Goal: Task Accomplishment & Management: Use online tool/utility

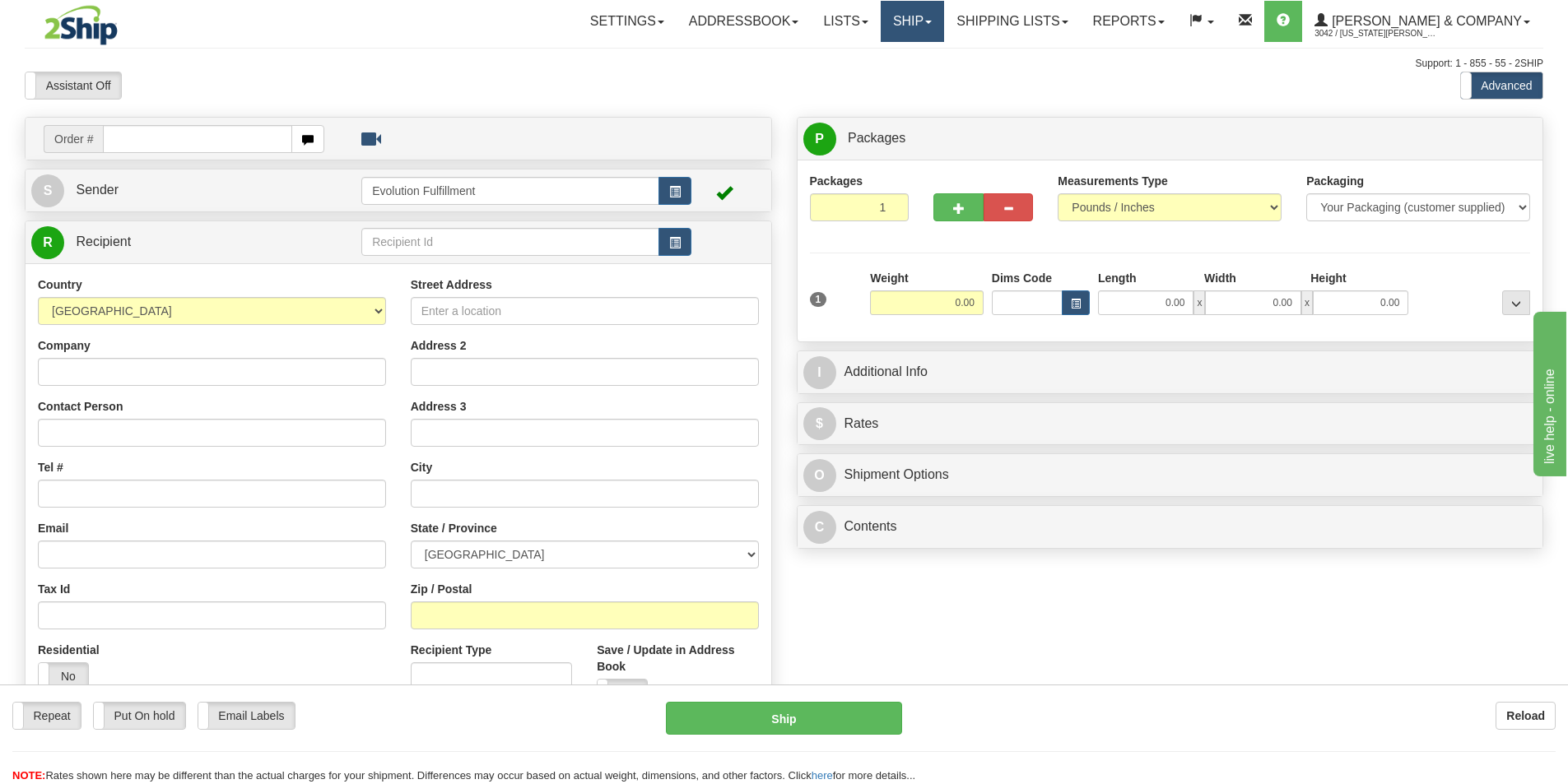
click at [945, 28] on link "Ship" at bounding box center [912, 22] width 63 height 41
click at [927, 82] on span "OnHold / Order Queue" at bounding box center [869, 79] width 116 height 13
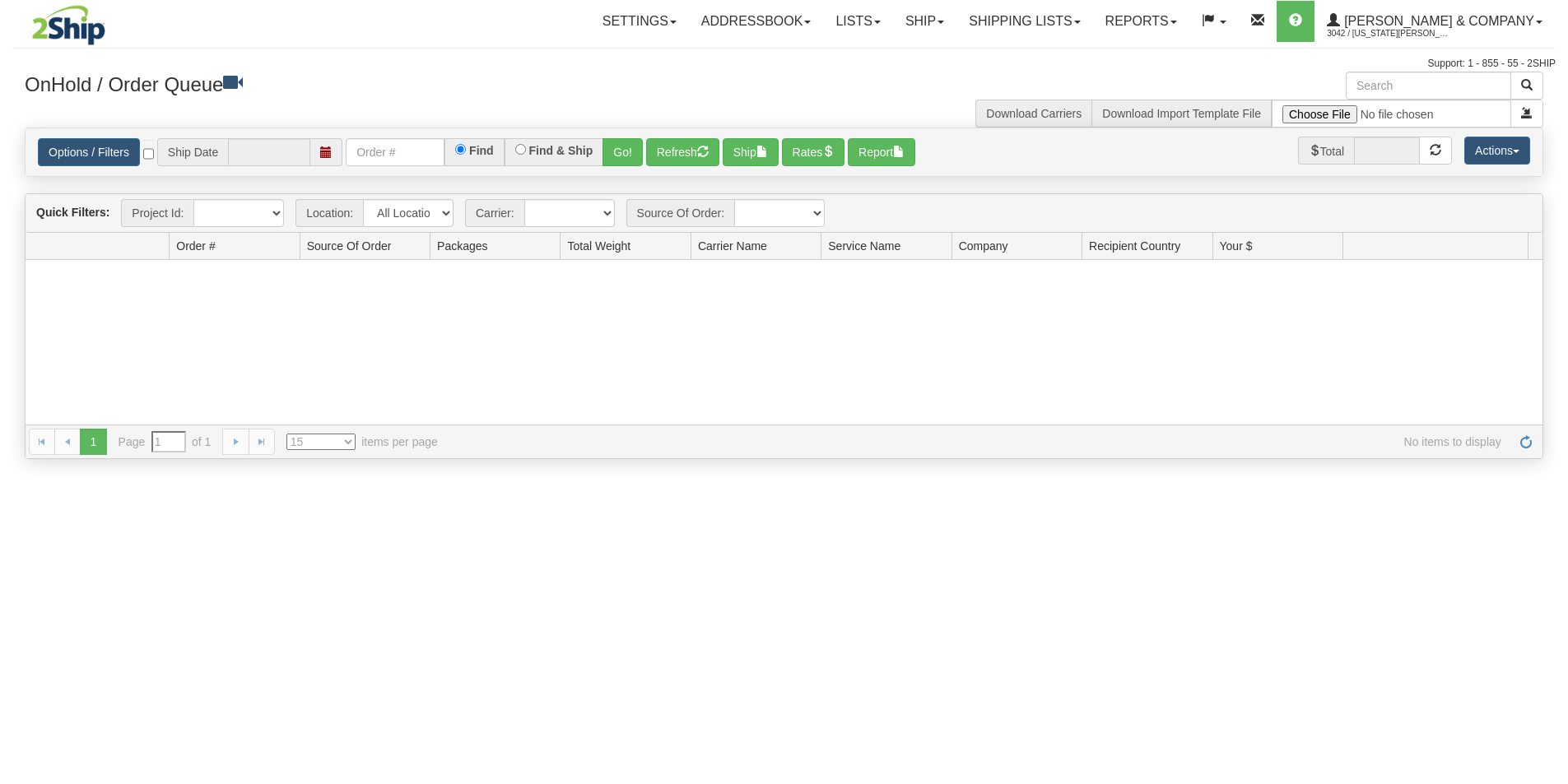
type input "[DATE]"
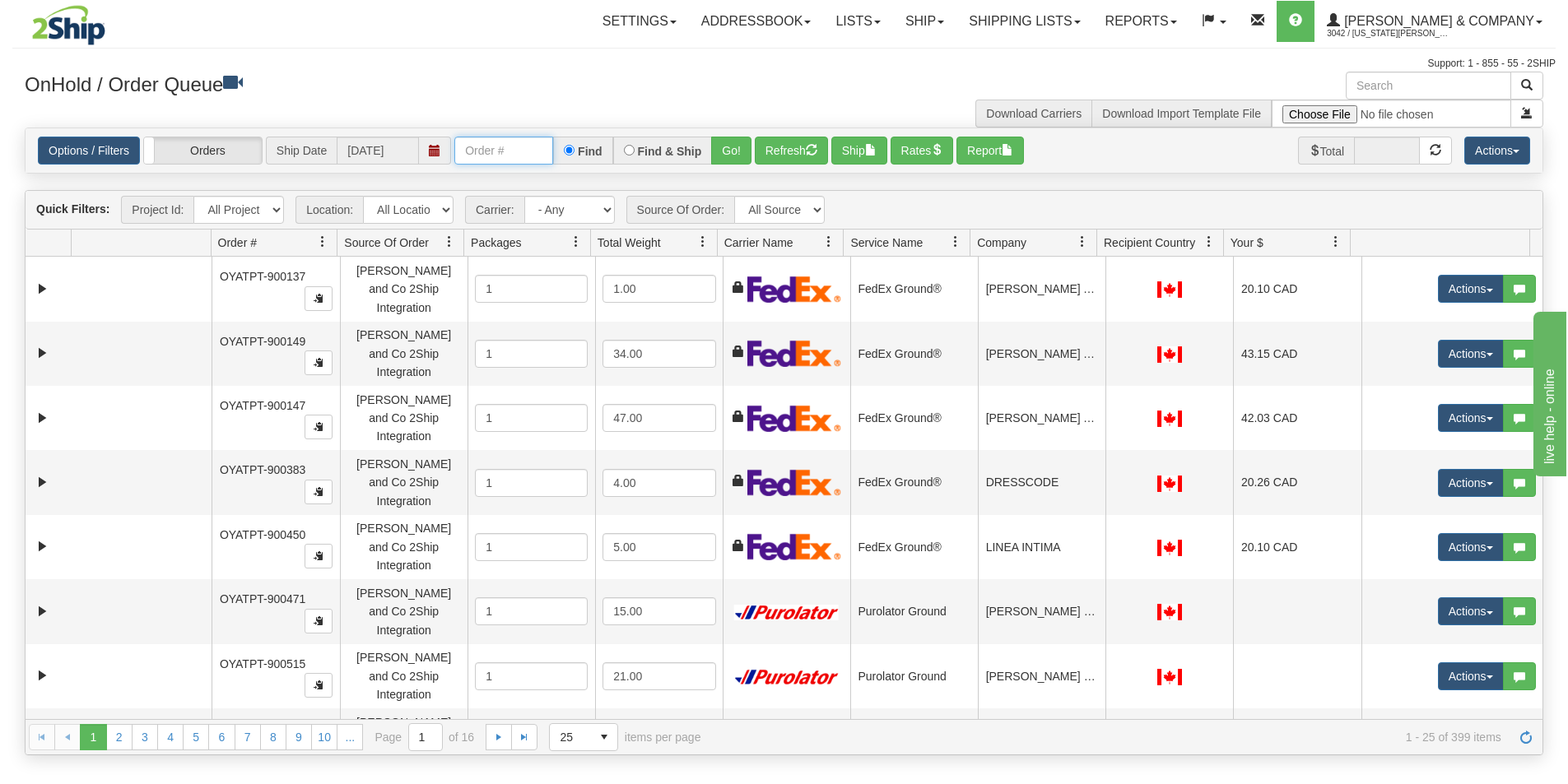
click at [515, 151] on input "text" at bounding box center [503, 151] width 99 height 28
click at [720, 149] on button "Go!" at bounding box center [731, 151] width 41 height 28
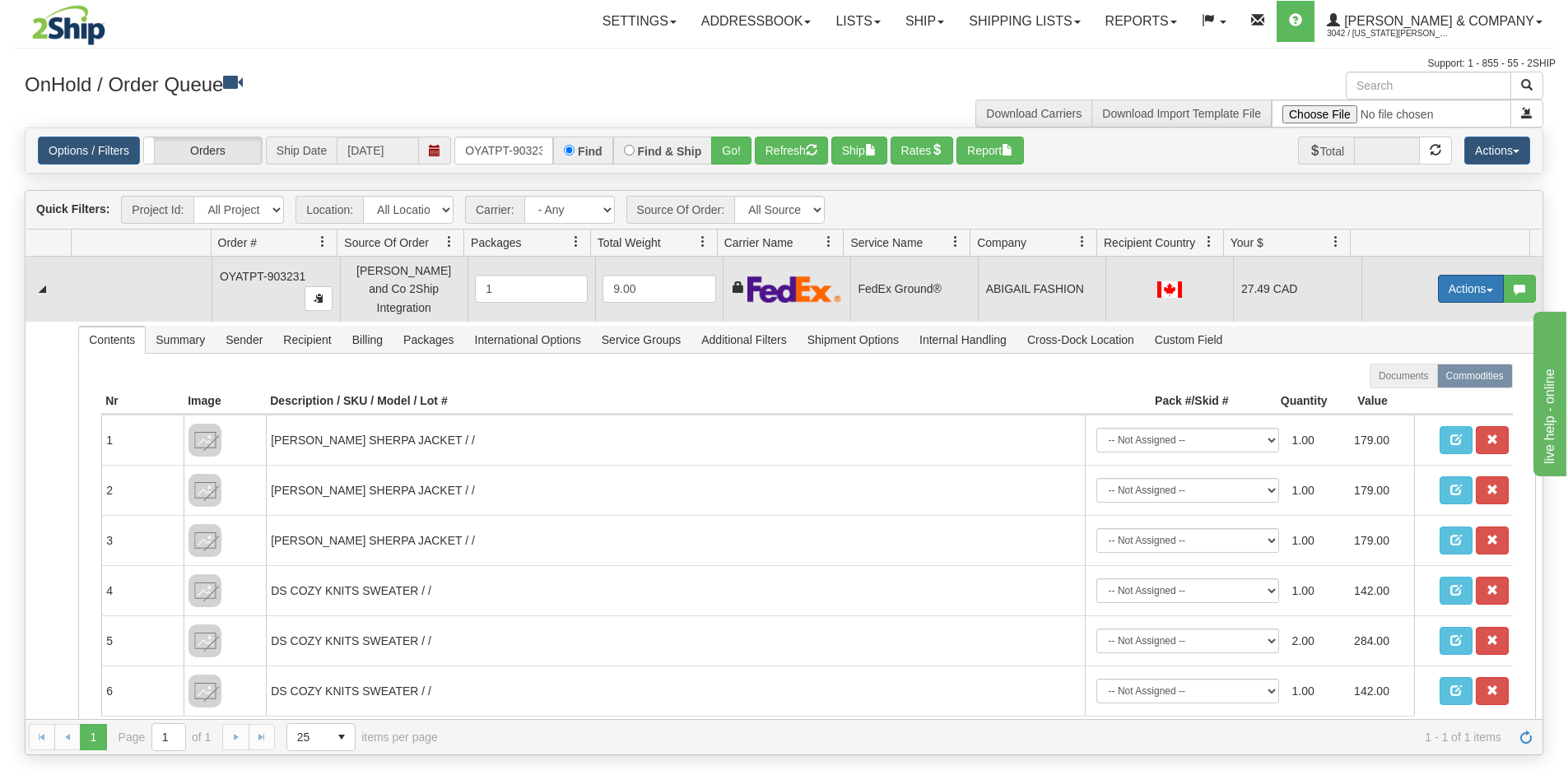
click at [1450, 289] on button "Actions" at bounding box center [1471, 289] width 66 height 28
click at [1413, 378] on link "Ship" at bounding box center [1437, 384] width 132 height 22
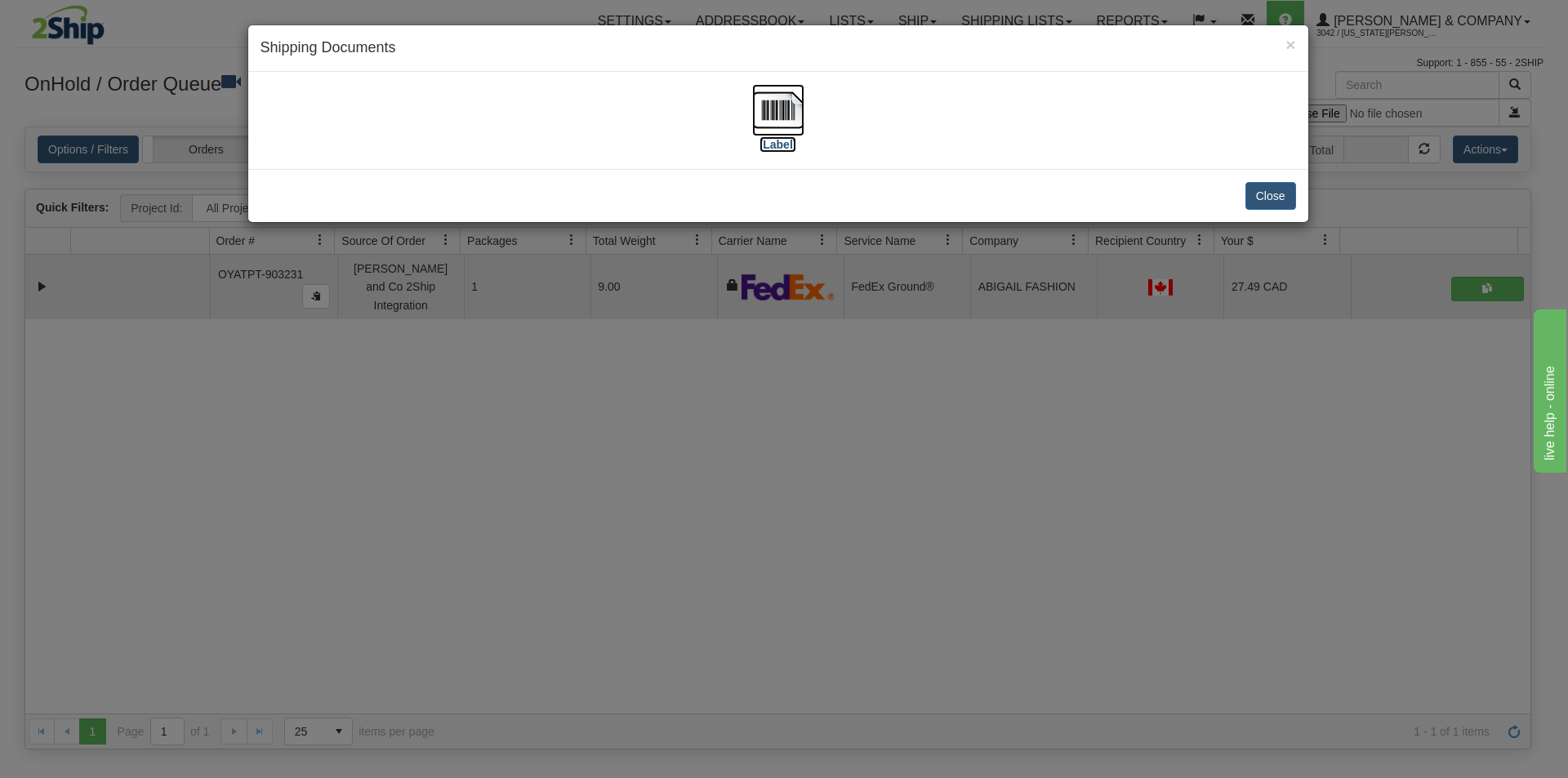
click at [798, 117] on img at bounding box center [777, 109] width 52 height 52
click at [815, 446] on div "× Shipping Documents [Label] Close" at bounding box center [784, 389] width 1568 height 778
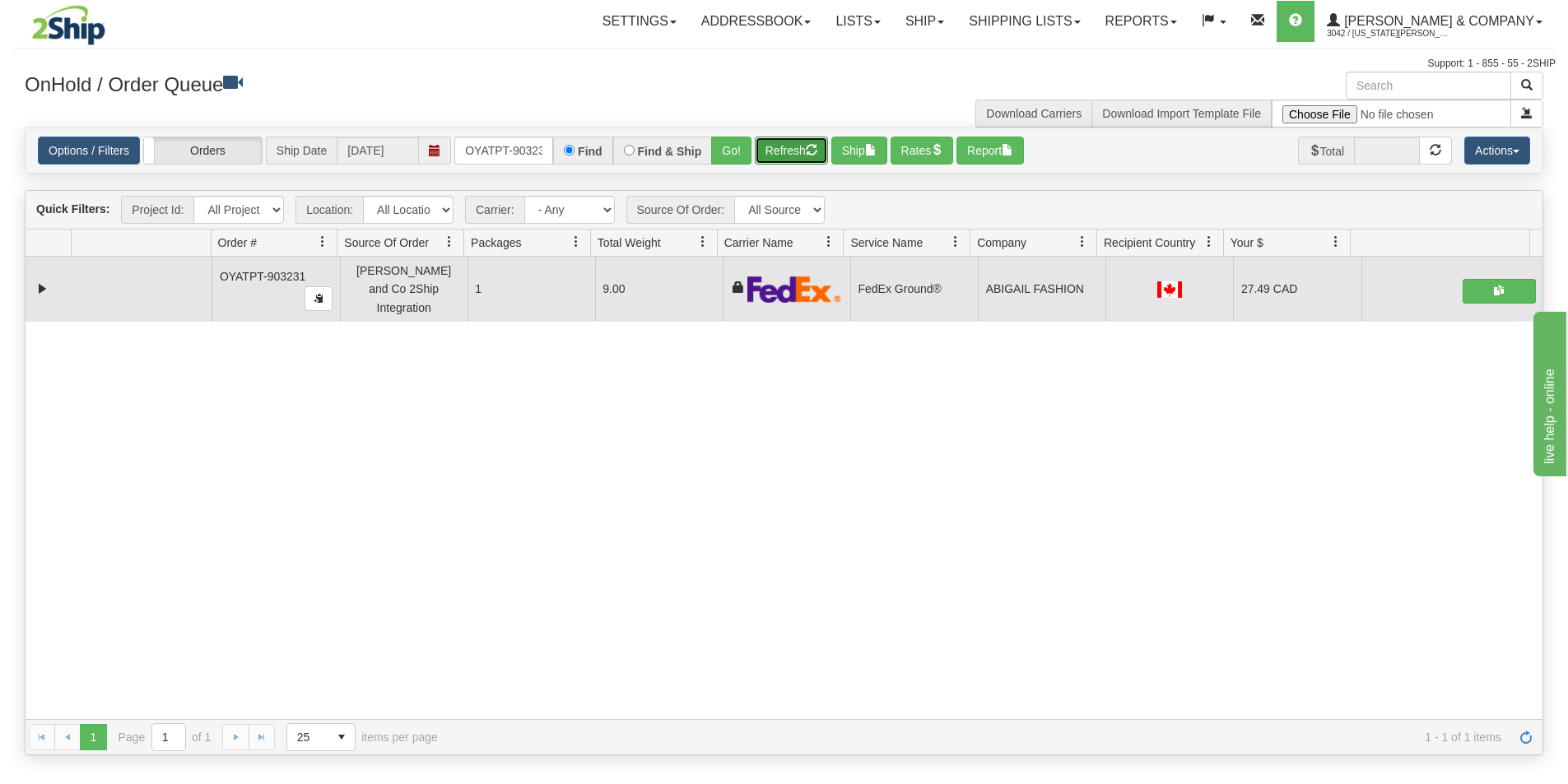
click at [799, 159] on button "Refresh" at bounding box center [791, 151] width 73 height 28
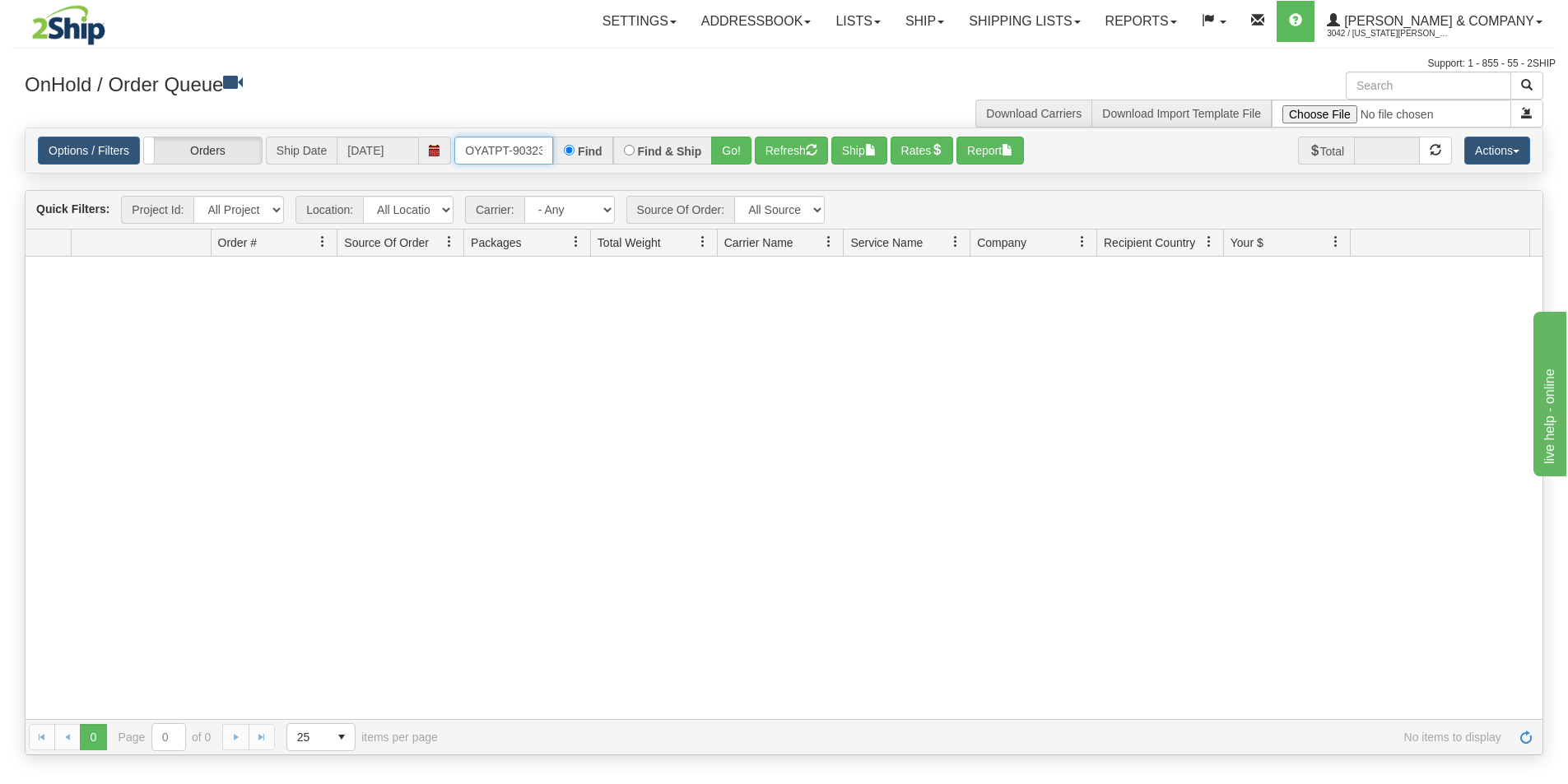
scroll to position [0, 9]
drag, startPoint x: 463, startPoint y: 153, endPoint x: 576, endPoint y: 152, distance: 113.0
click at [576, 152] on div "OYATPT-903231 Find Find & Ship Go!" at bounding box center [603, 151] width 297 height 28
click at [729, 153] on button "Go!" at bounding box center [731, 151] width 41 height 28
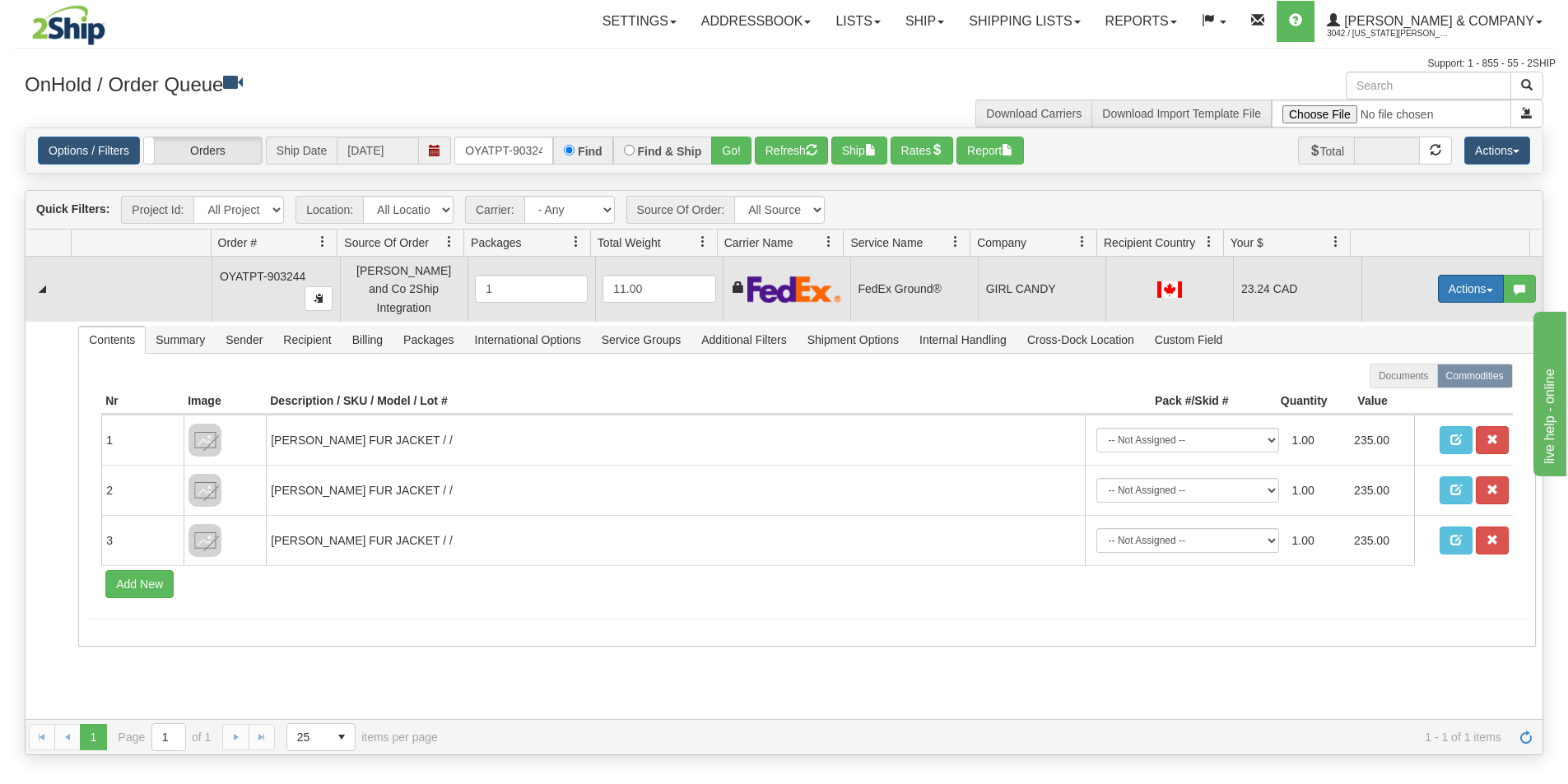
click at [1464, 276] on button "Actions" at bounding box center [1471, 289] width 66 height 28
click at [1414, 375] on link "Ship" at bounding box center [1437, 384] width 132 height 22
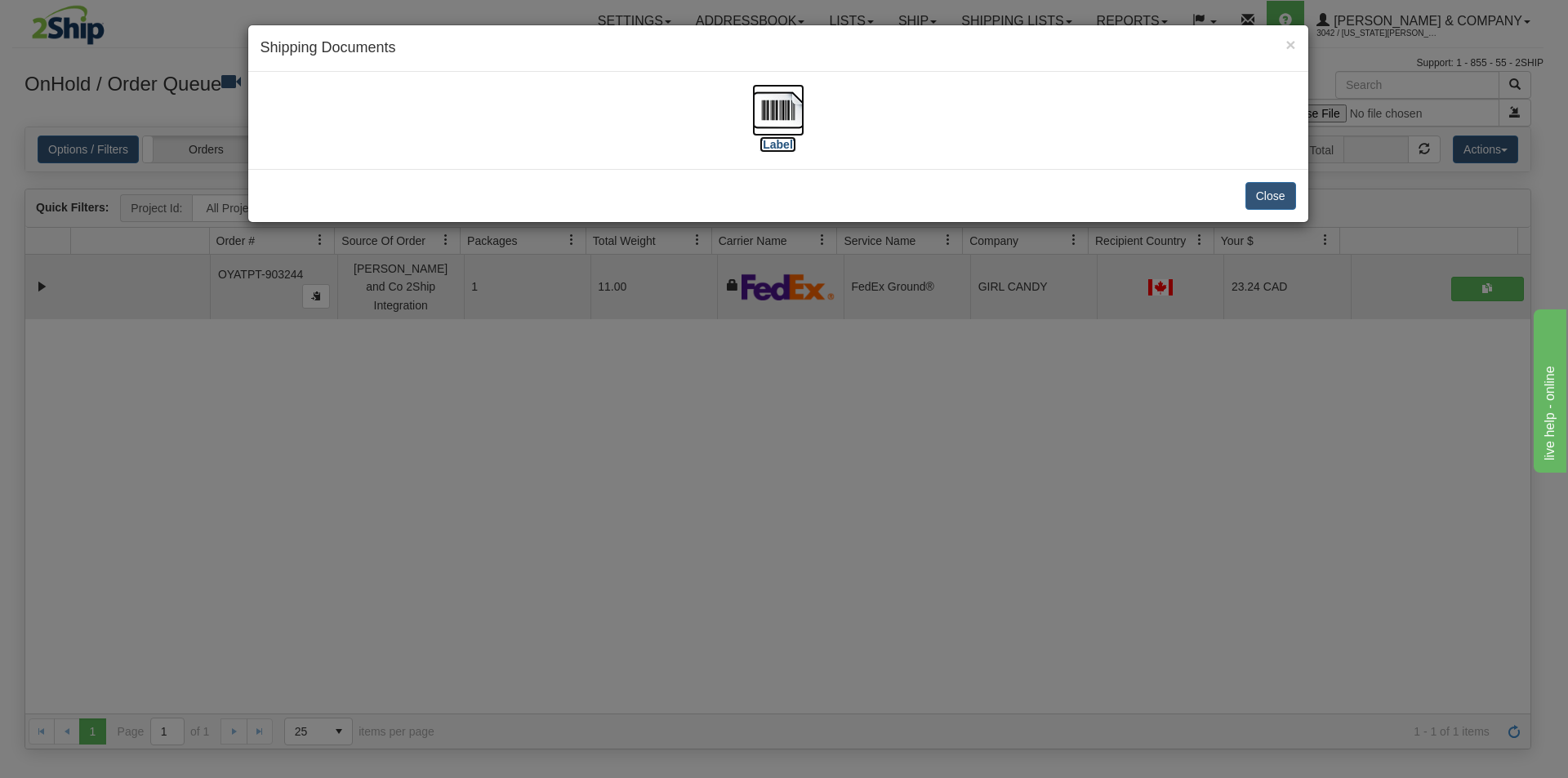
click at [789, 121] on img at bounding box center [777, 109] width 52 height 52
click at [954, 461] on div "× Shipping Documents [Label] Close" at bounding box center [784, 389] width 1568 height 778
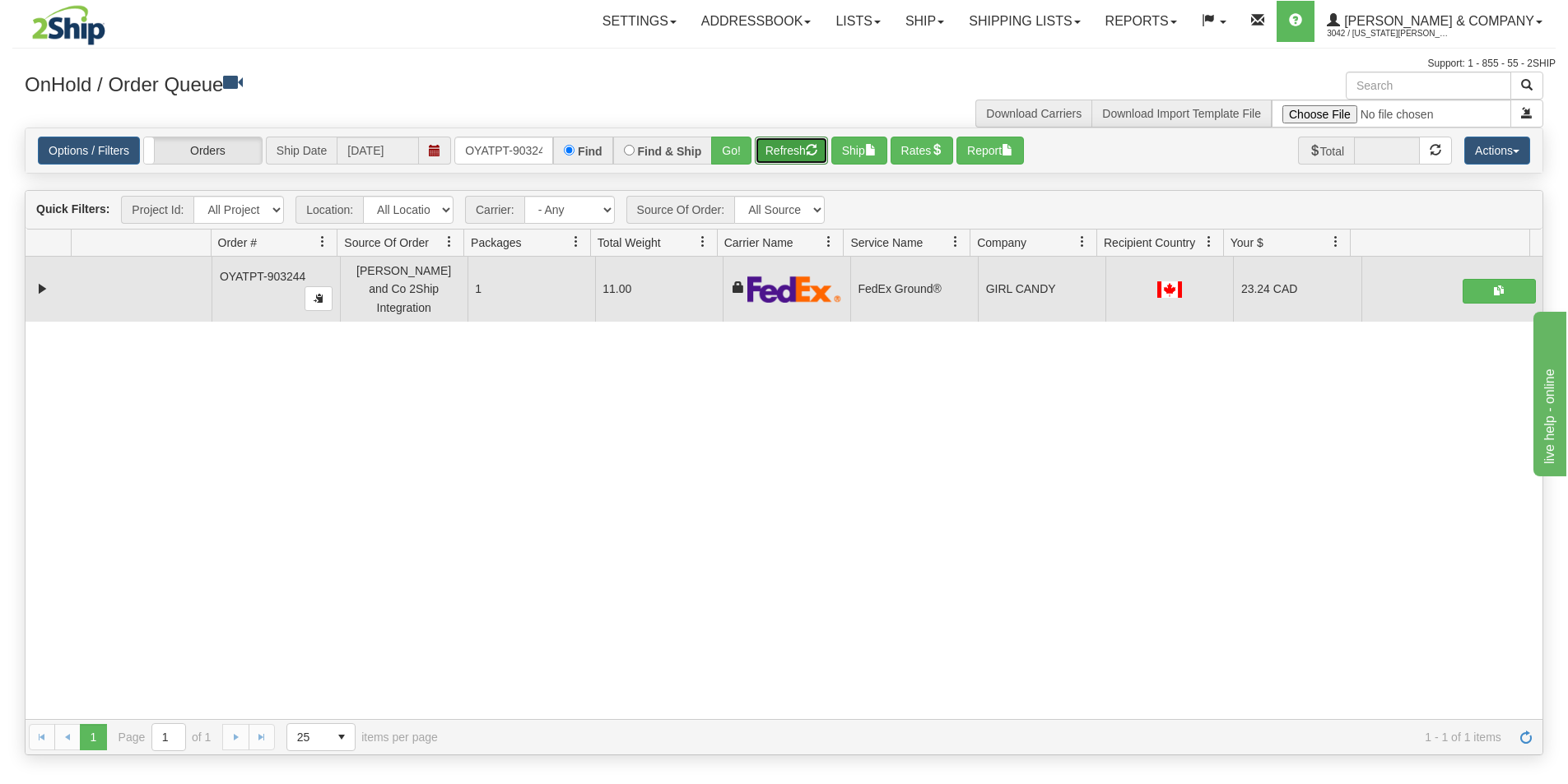
click at [812, 158] on button "Refresh" at bounding box center [791, 151] width 73 height 28
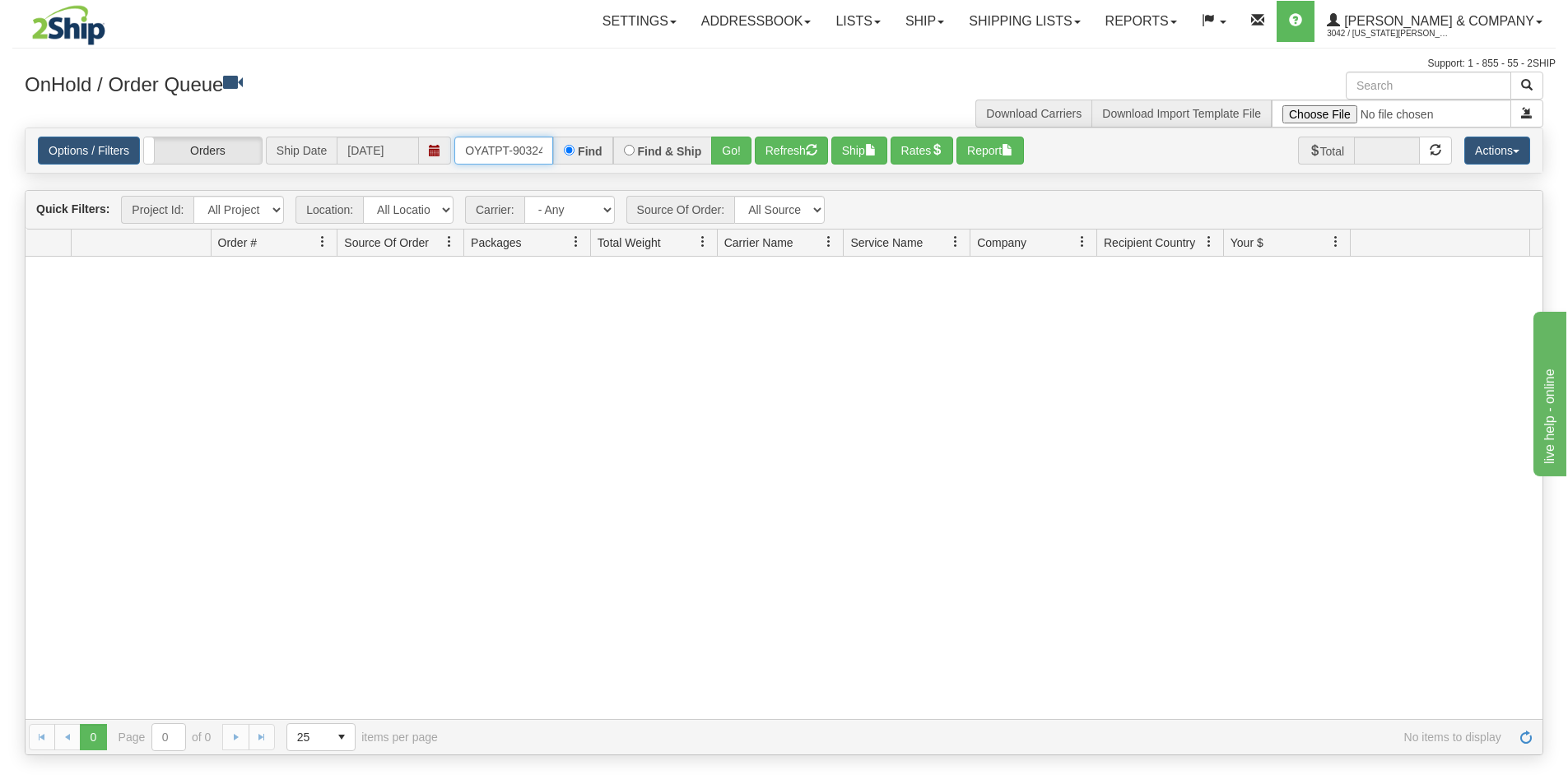
scroll to position [0, 9]
drag, startPoint x: 499, startPoint y: 141, endPoint x: 564, endPoint y: 135, distance: 65.3
click at [563, 137] on div "OYATPT-903244 Find Find & Ship Go!" at bounding box center [603, 151] width 297 height 28
type input "OYATPT-903299"
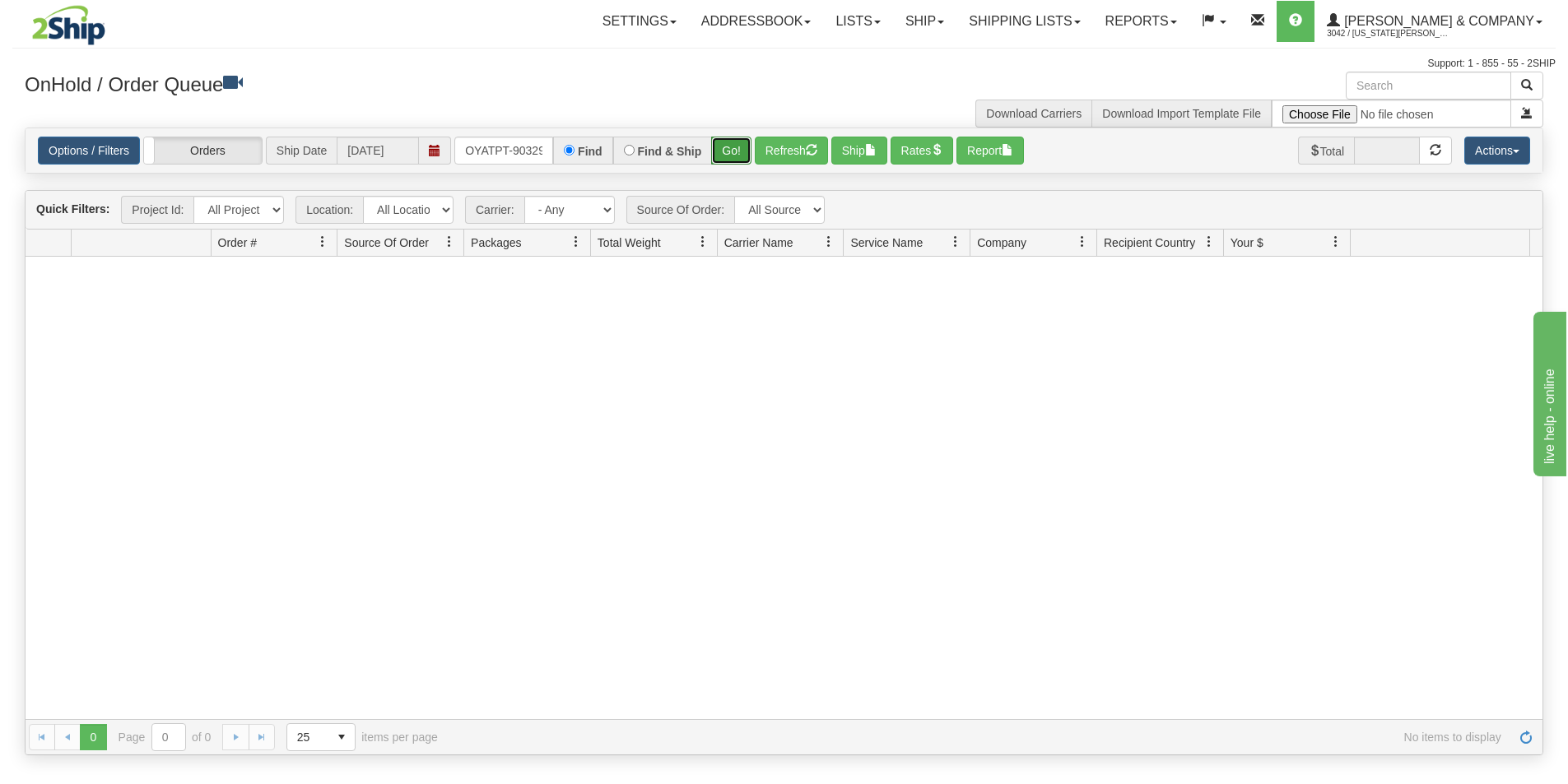
click at [722, 147] on button "Go!" at bounding box center [731, 151] width 41 height 28
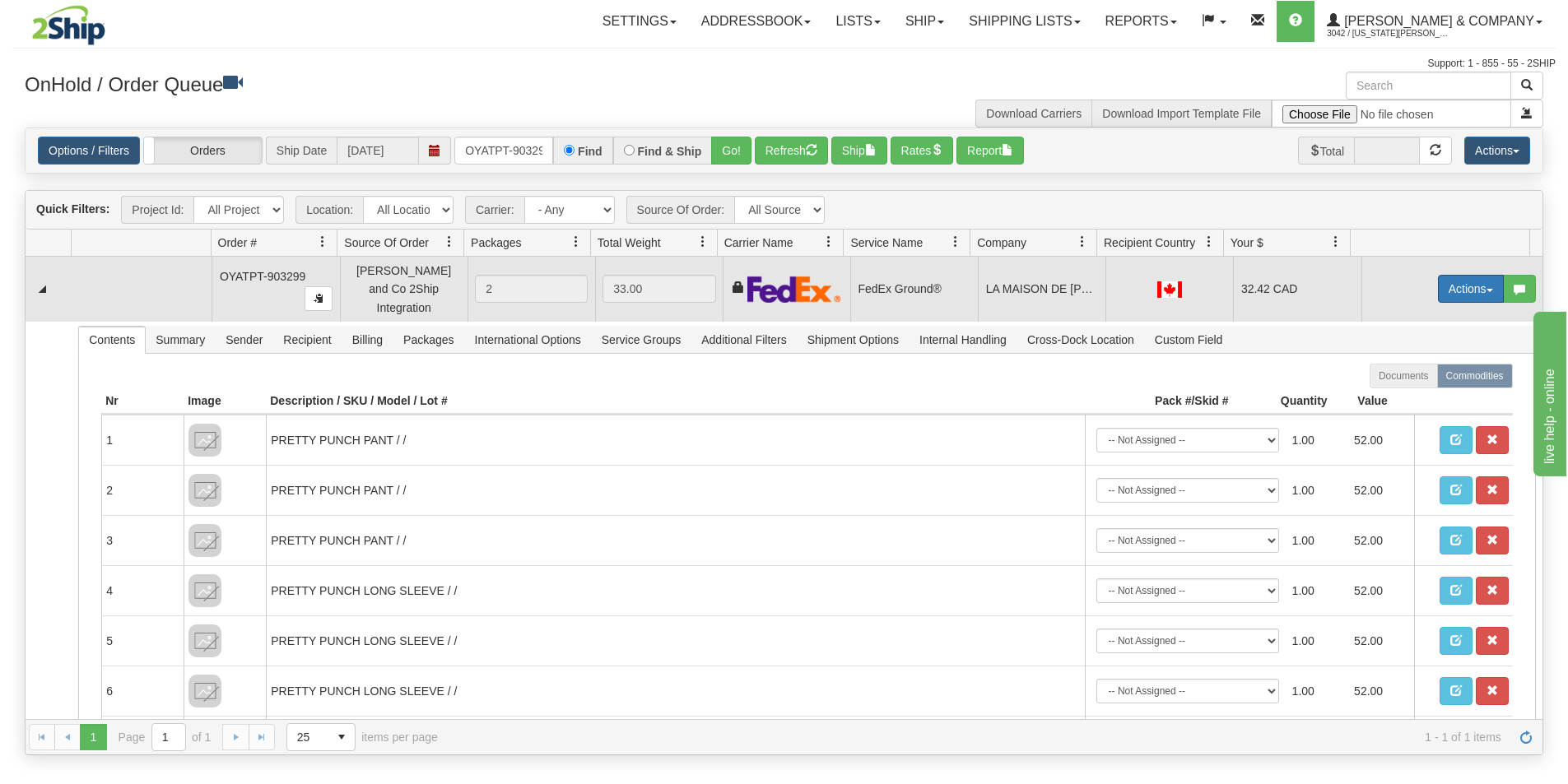
click at [1459, 275] on button "Actions" at bounding box center [1471, 289] width 66 height 28
click at [1395, 378] on span "Ship" at bounding box center [1405, 384] width 35 height 13
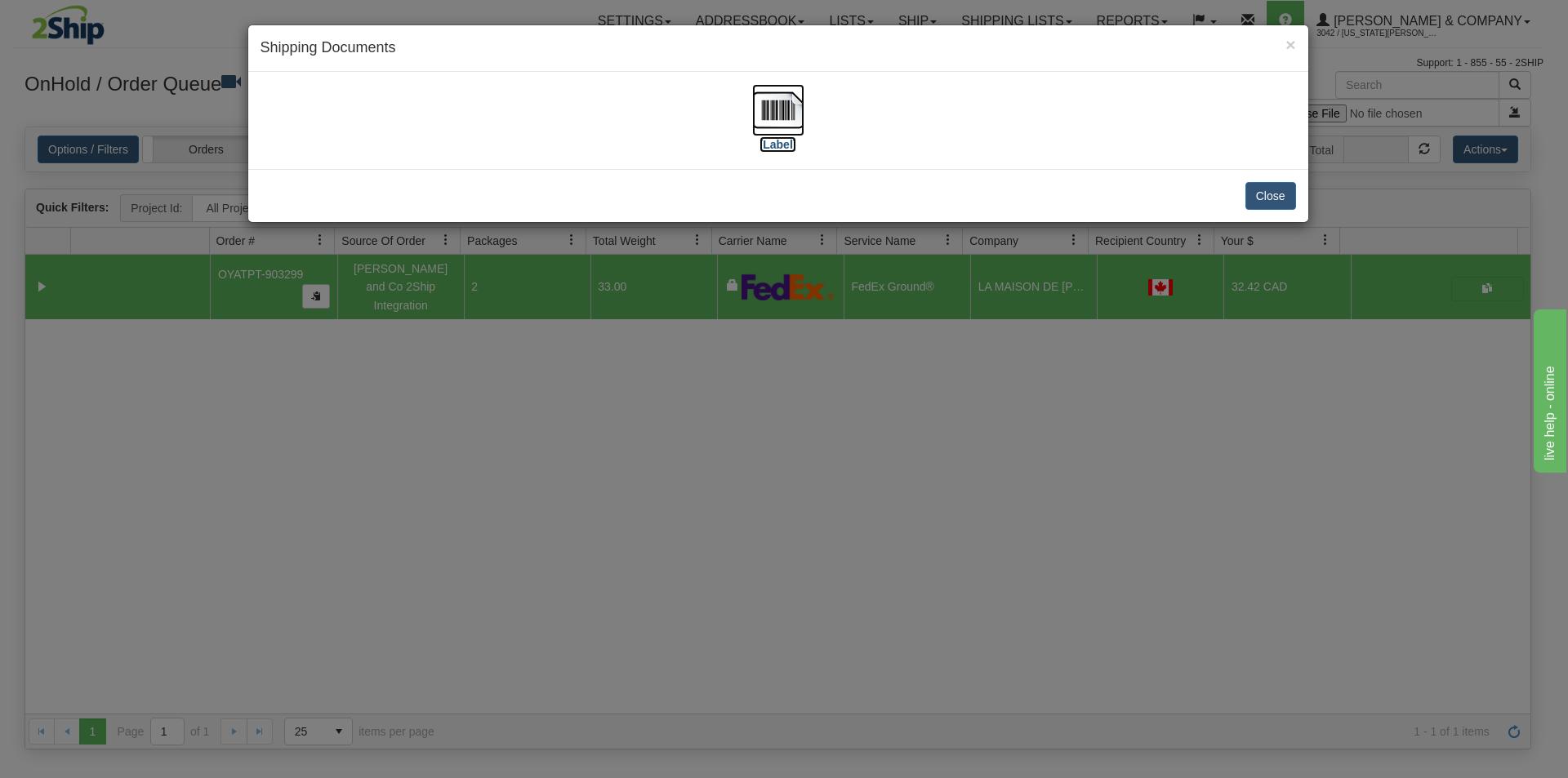
click at [777, 114] on img at bounding box center [777, 109] width 52 height 52
click at [989, 546] on div "× Shipping Documents [Label] Close" at bounding box center [784, 389] width 1568 height 778
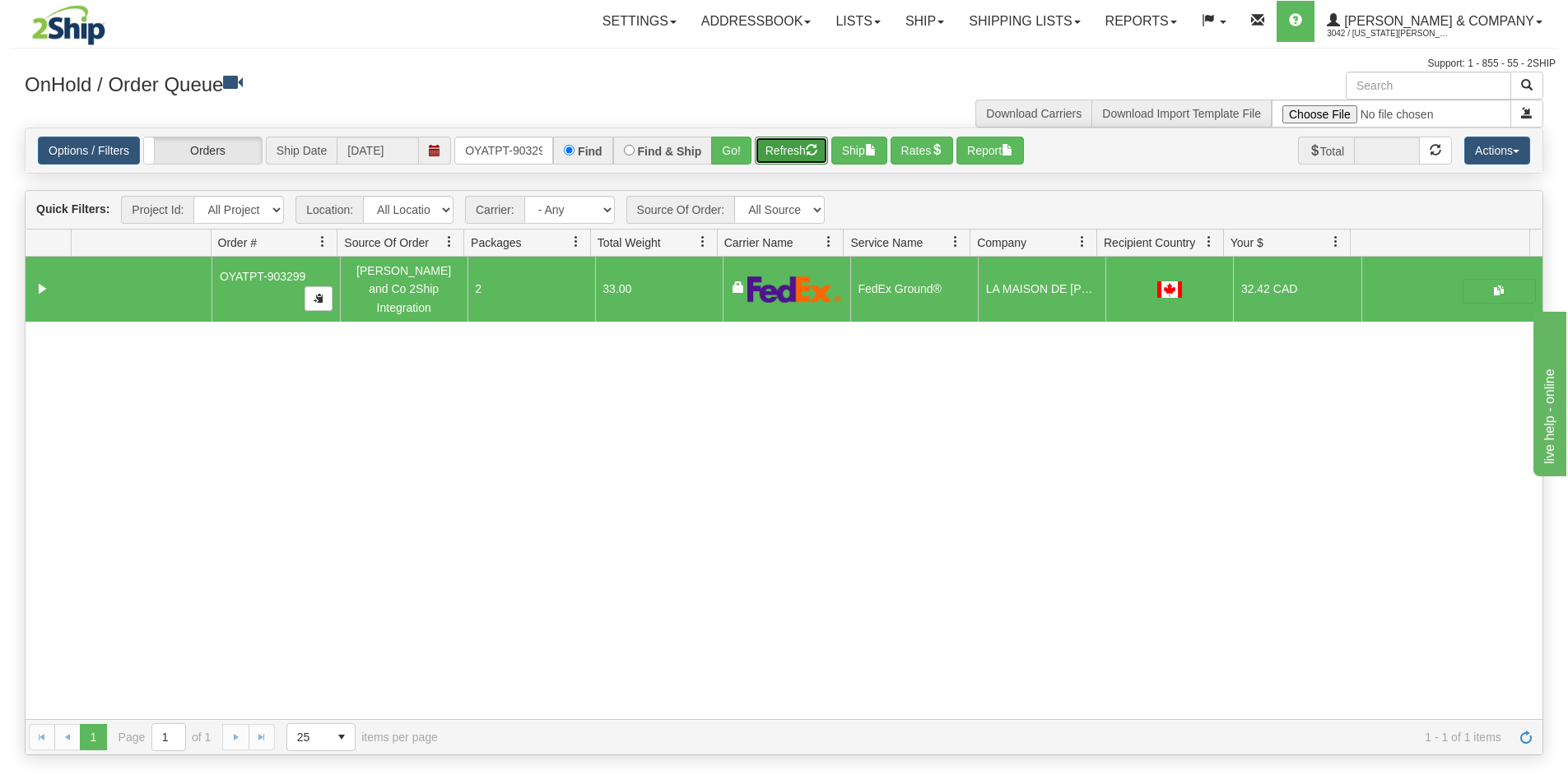
click at [800, 155] on button "Refresh" at bounding box center [791, 151] width 73 height 28
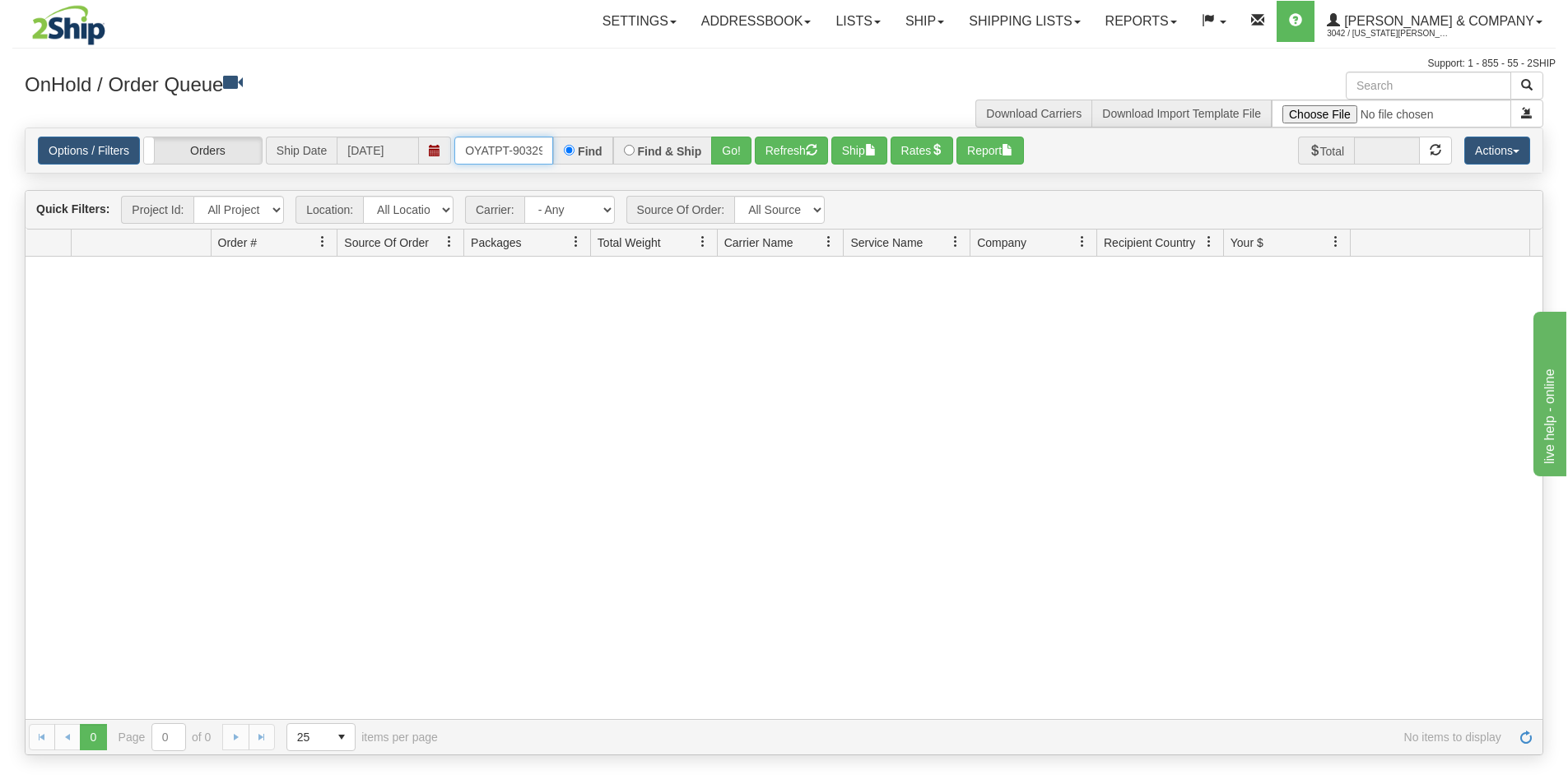
scroll to position [0, 9]
drag, startPoint x: 466, startPoint y: 150, endPoint x: 598, endPoint y: 159, distance: 132.3
click at [598, 159] on div "OYATPT-903299 Find Find & Ship Go!" at bounding box center [603, 151] width 297 height 28
type input "OYATPT-903202"
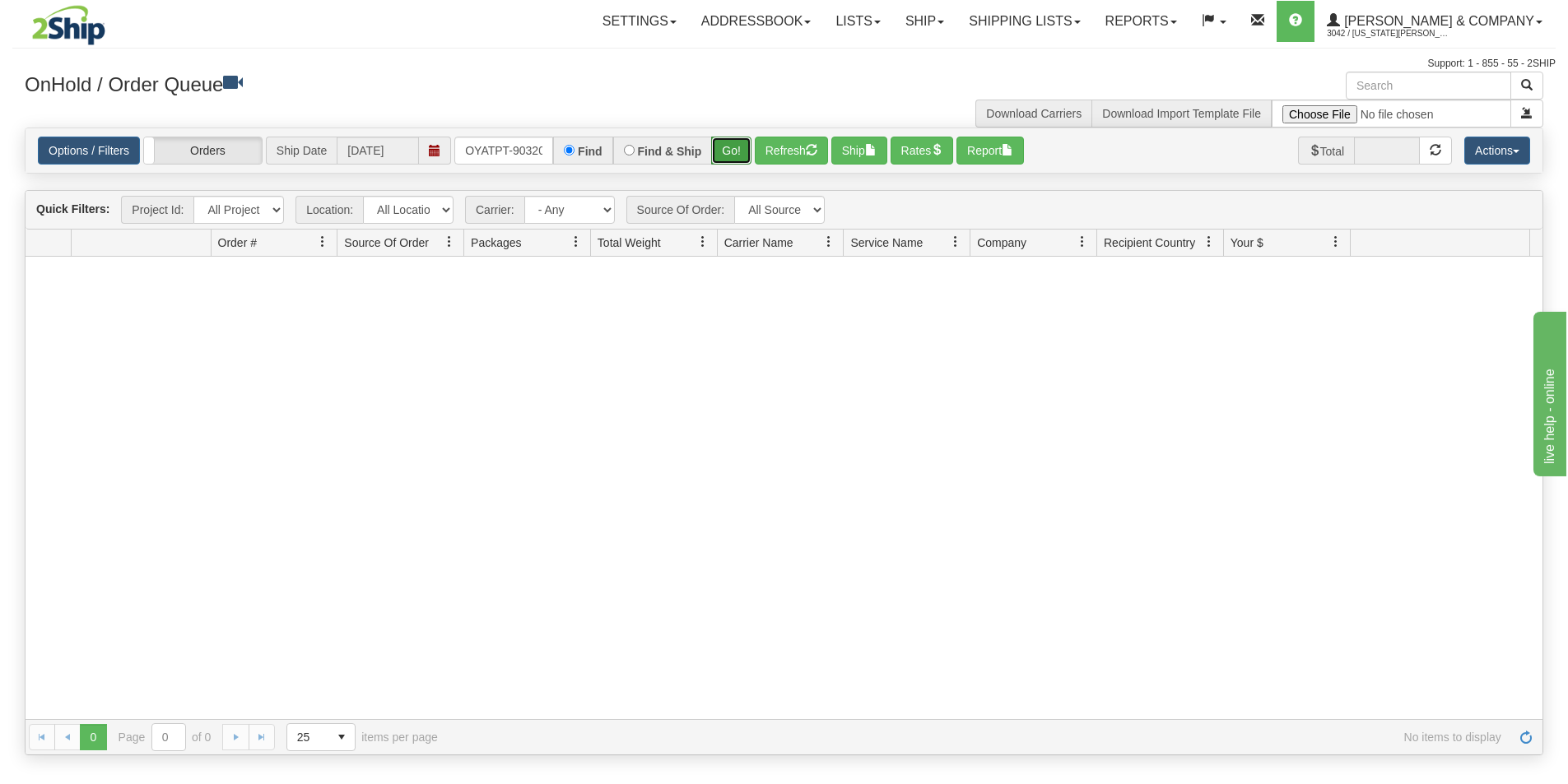
click at [725, 149] on button "Go!" at bounding box center [731, 151] width 41 height 28
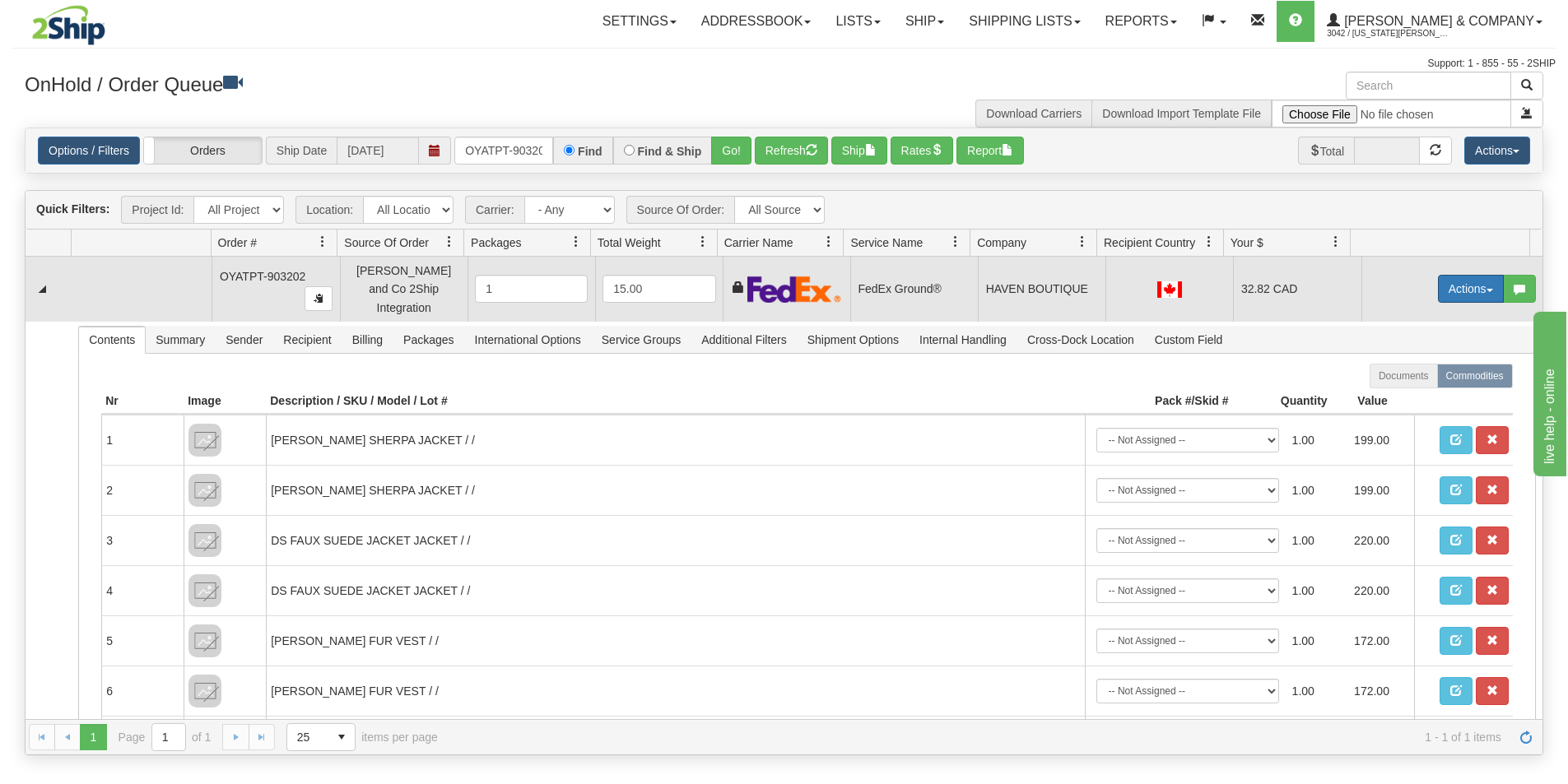
click at [1439, 285] on button "Actions" at bounding box center [1471, 289] width 66 height 28
click at [1404, 378] on span "Ship" at bounding box center [1405, 384] width 35 height 13
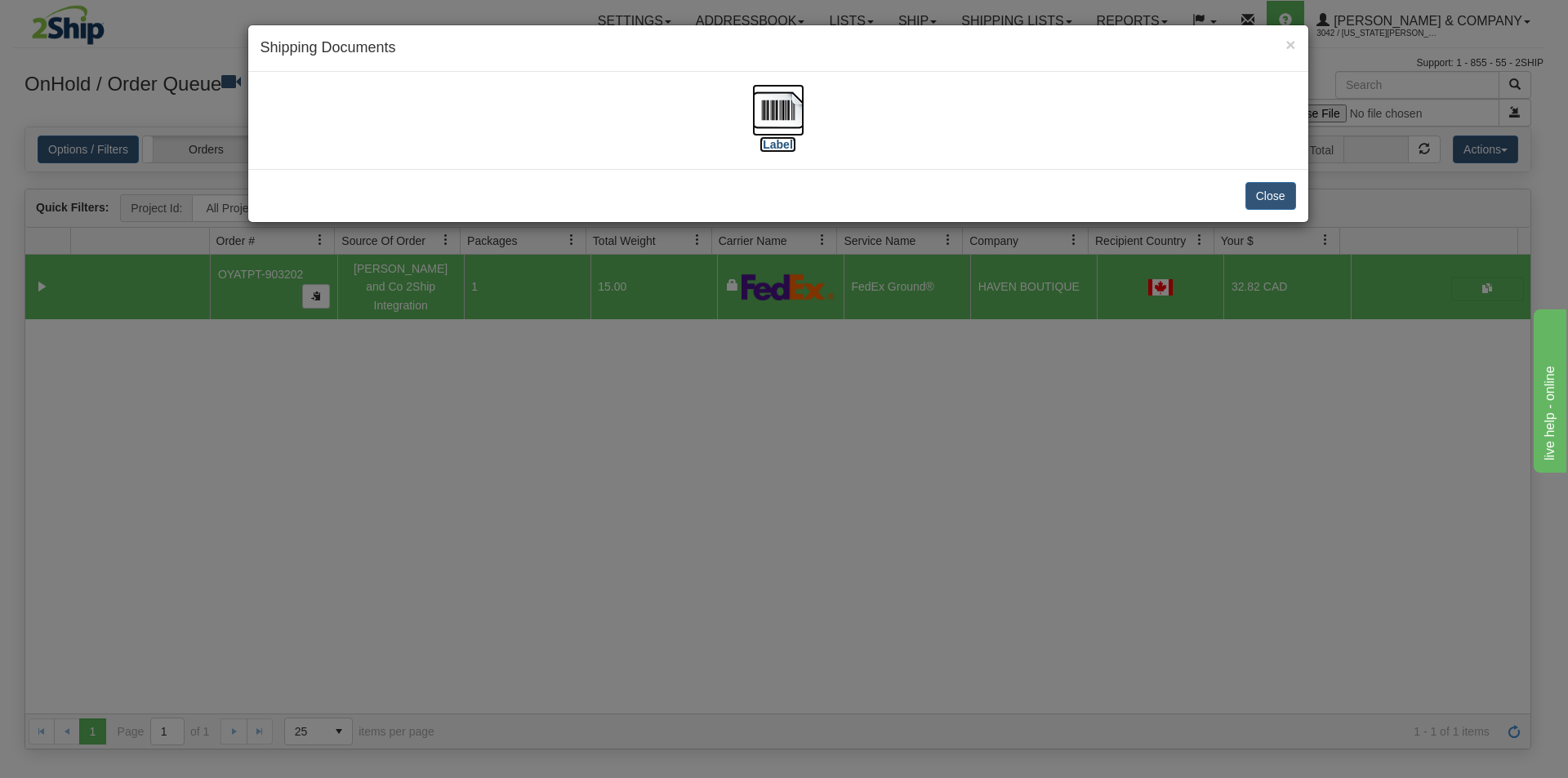
click at [775, 96] on img at bounding box center [777, 109] width 52 height 52
click at [997, 468] on div "× Shipping Documents [Label] Close" at bounding box center [784, 389] width 1568 height 778
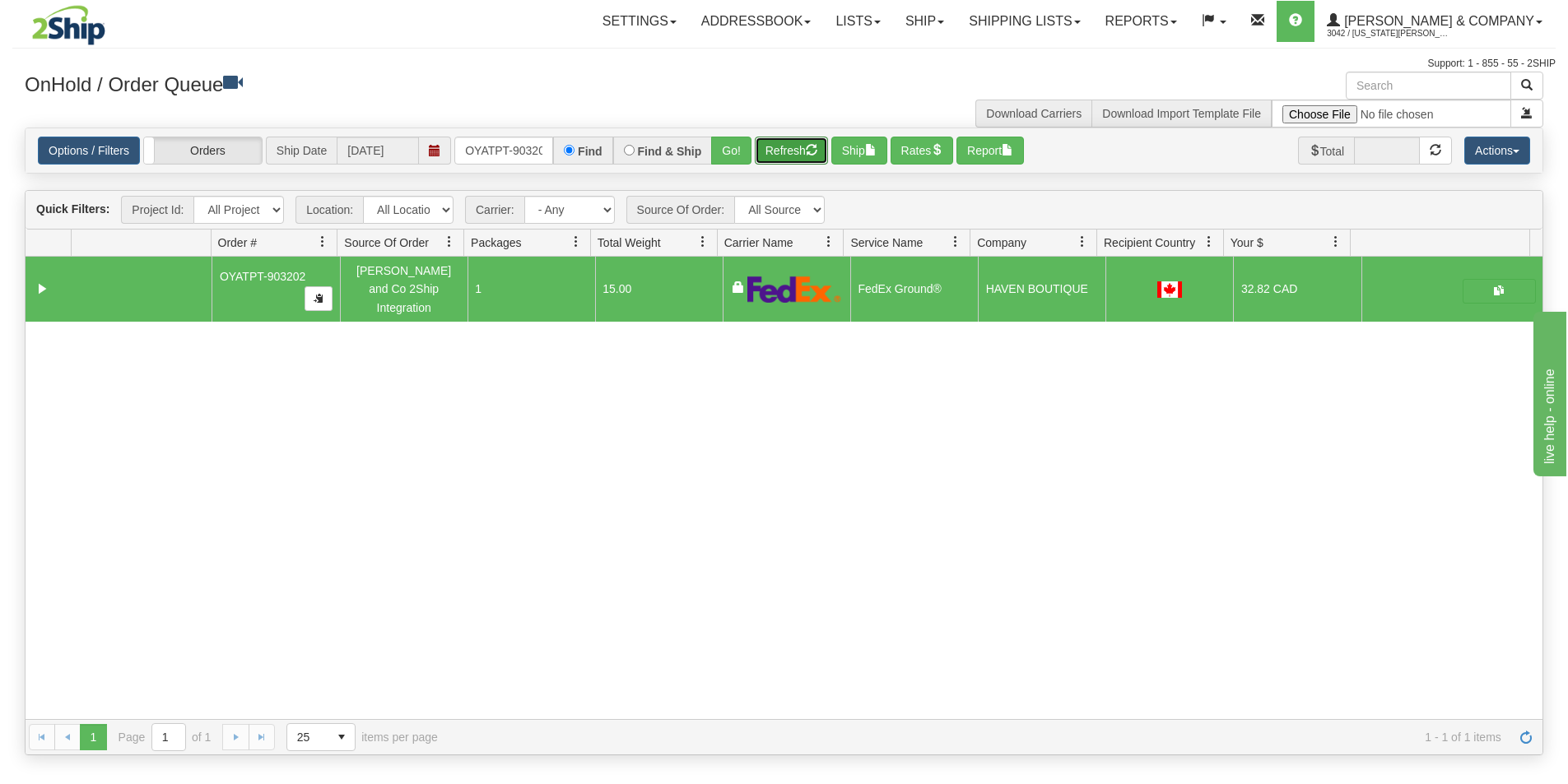
click at [799, 153] on button "Refresh" at bounding box center [791, 151] width 73 height 28
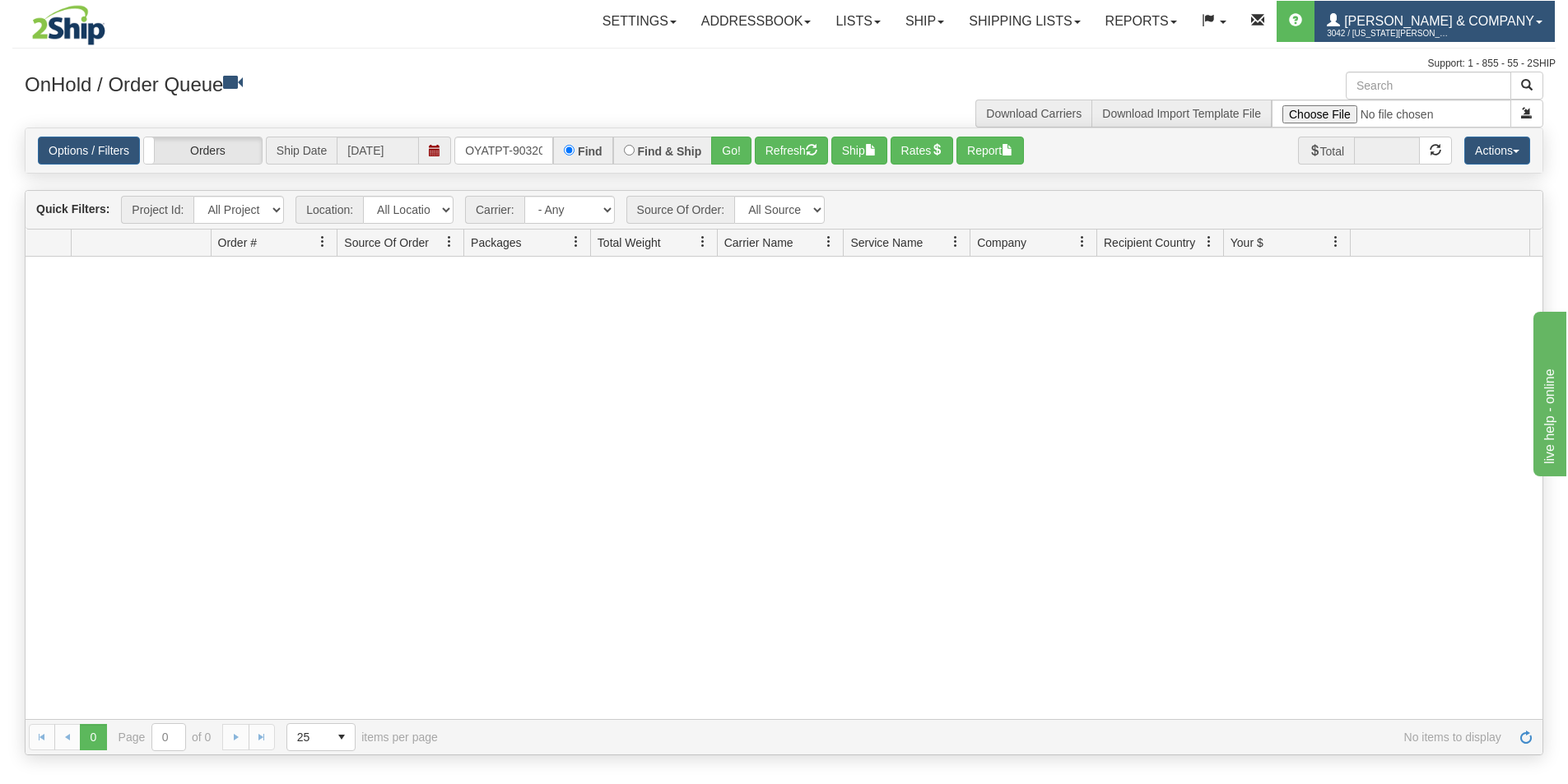
click at [1470, 22] on span "[PERSON_NAME] & Company" at bounding box center [1438, 21] width 194 height 14
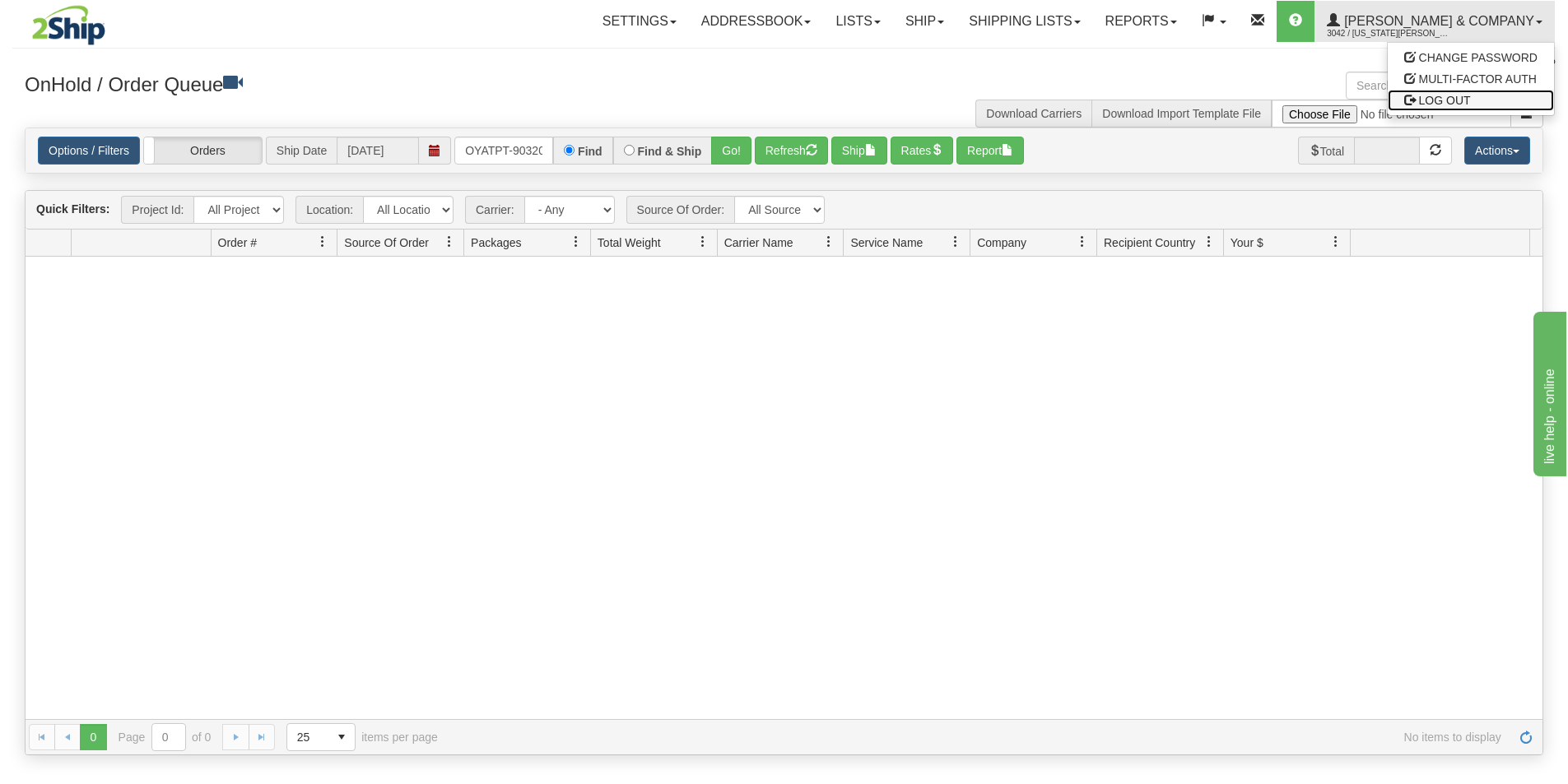
click at [1450, 97] on span "LOG OUT" at bounding box center [1445, 100] width 51 height 13
